Goal: Navigation & Orientation: Go to known website

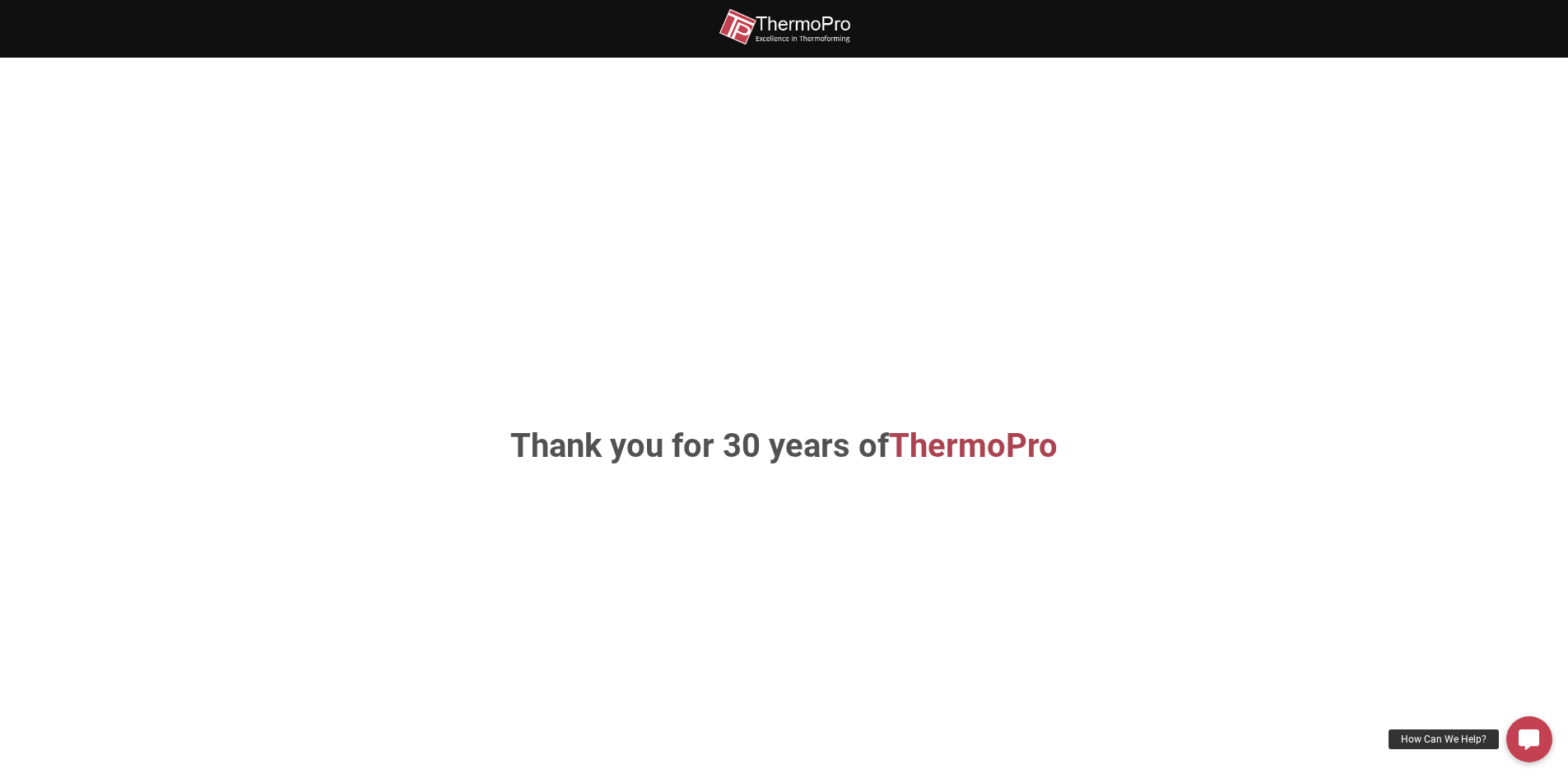
click at [990, 457] on span "ThermoPro" at bounding box center [972, 446] width 168 height 39
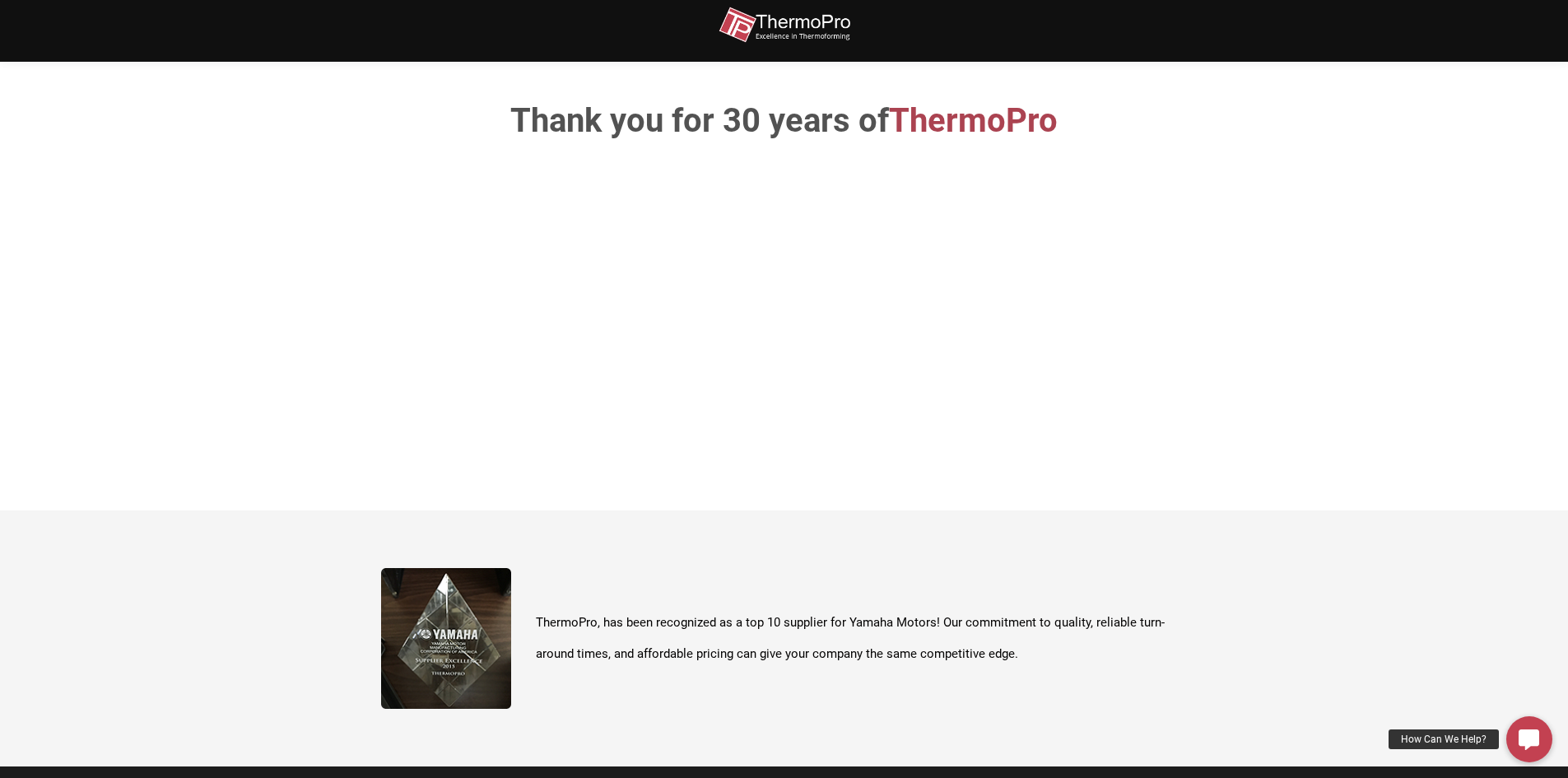
scroll to position [494, 0]
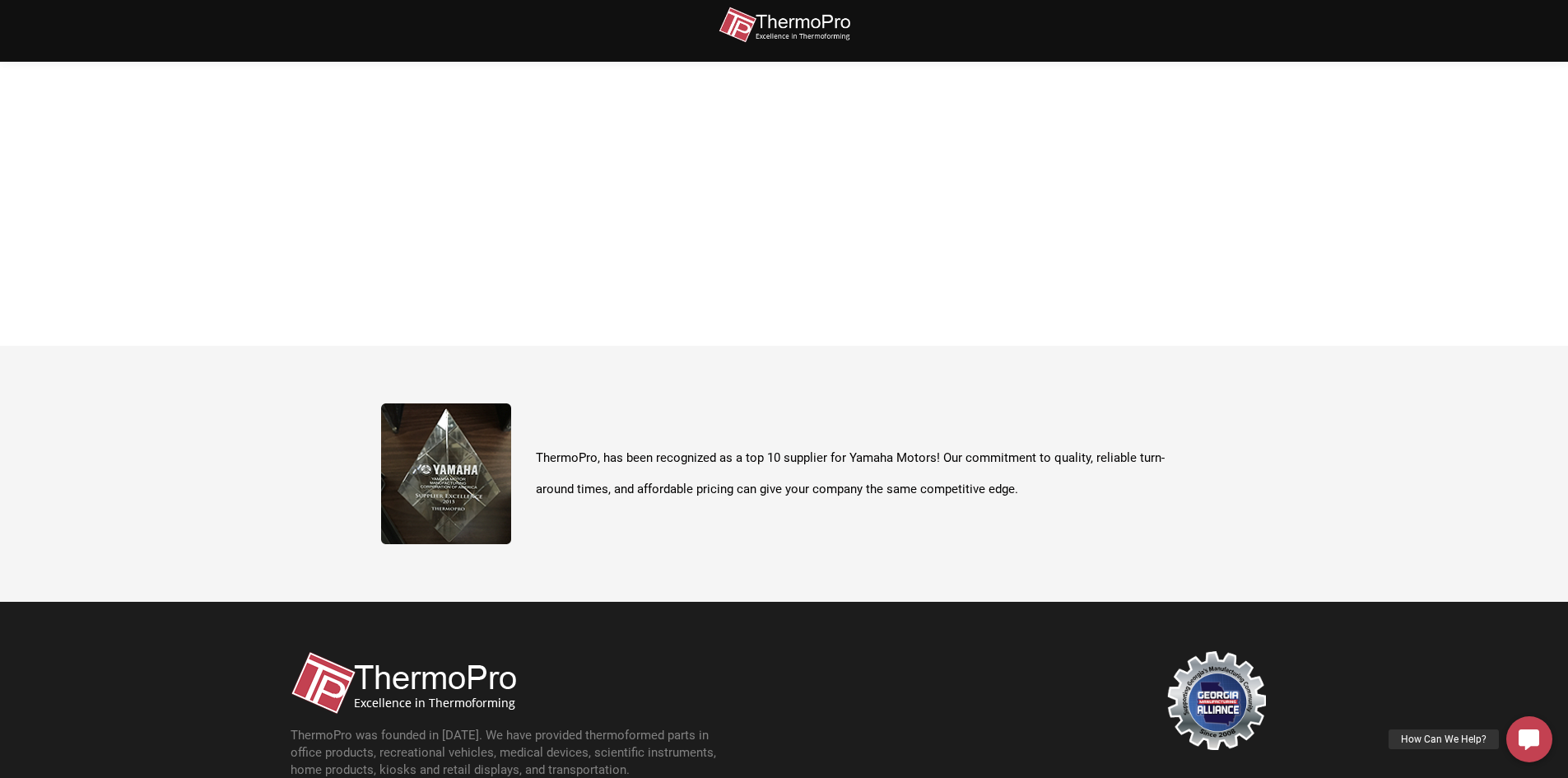
click at [455, 501] on img at bounding box center [446, 474] width 130 height 141
click at [326, 678] on img at bounding box center [403, 683] width 225 height 64
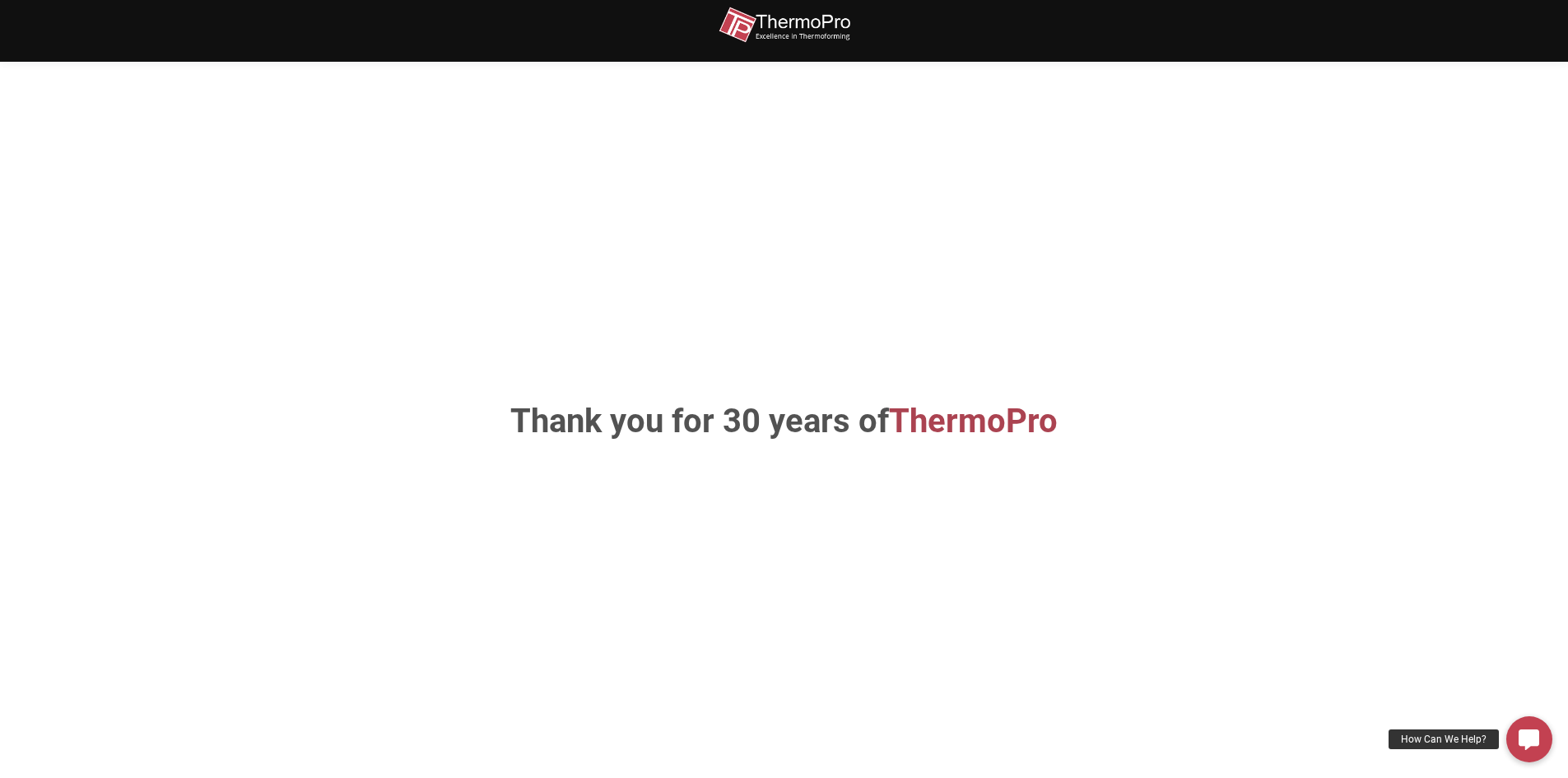
scroll to position [0, 0]
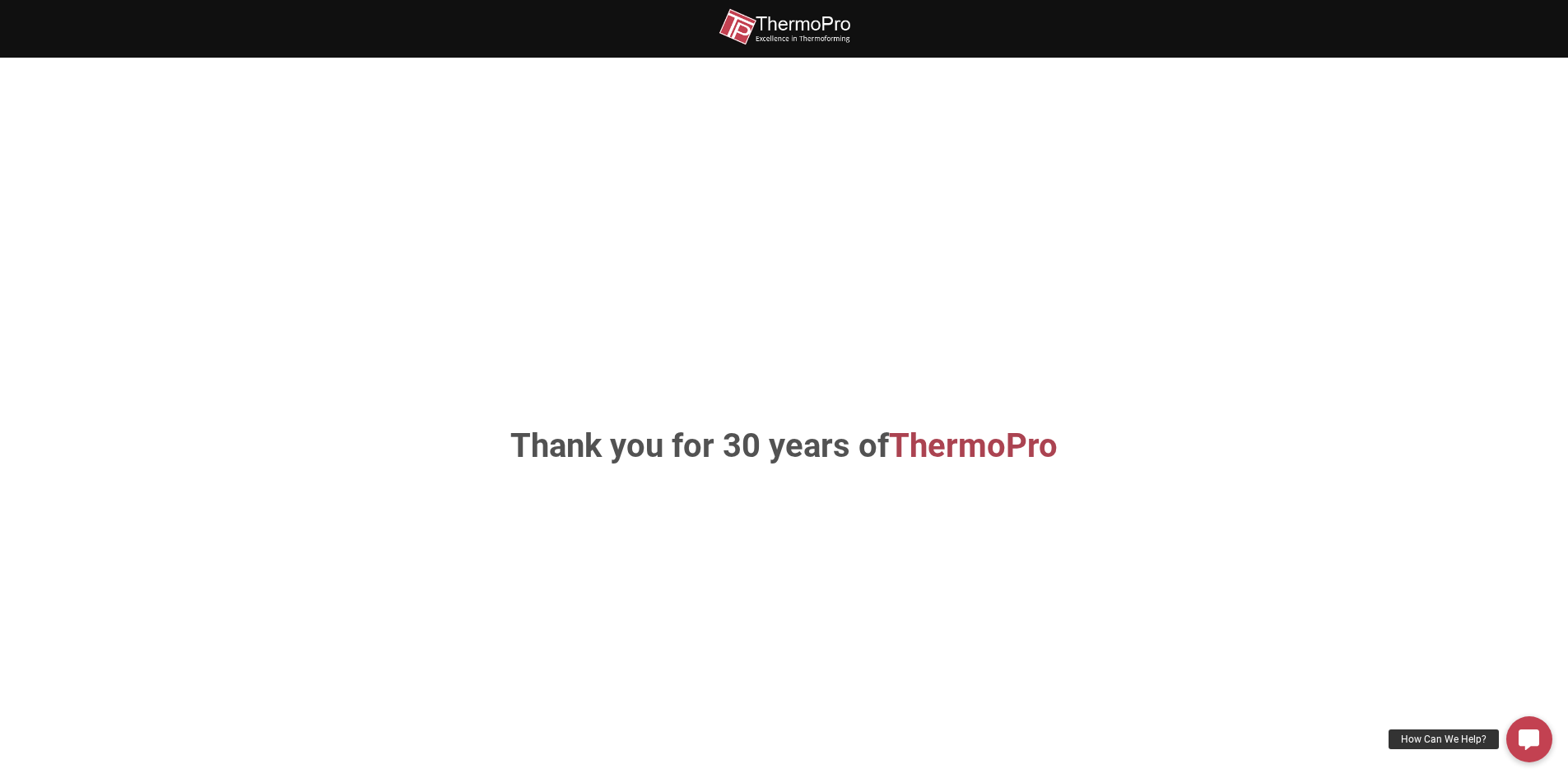
click at [796, 37] on img at bounding box center [784, 27] width 132 height 37
click at [962, 463] on span "ThermoPro" at bounding box center [972, 446] width 168 height 39
click at [767, 28] on img at bounding box center [784, 27] width 132 height 37
click at [758, 23] on img at bounding box center [784, 27] width 132 height 37
